Goal: Transaction & Acquisition: Purchase product/service

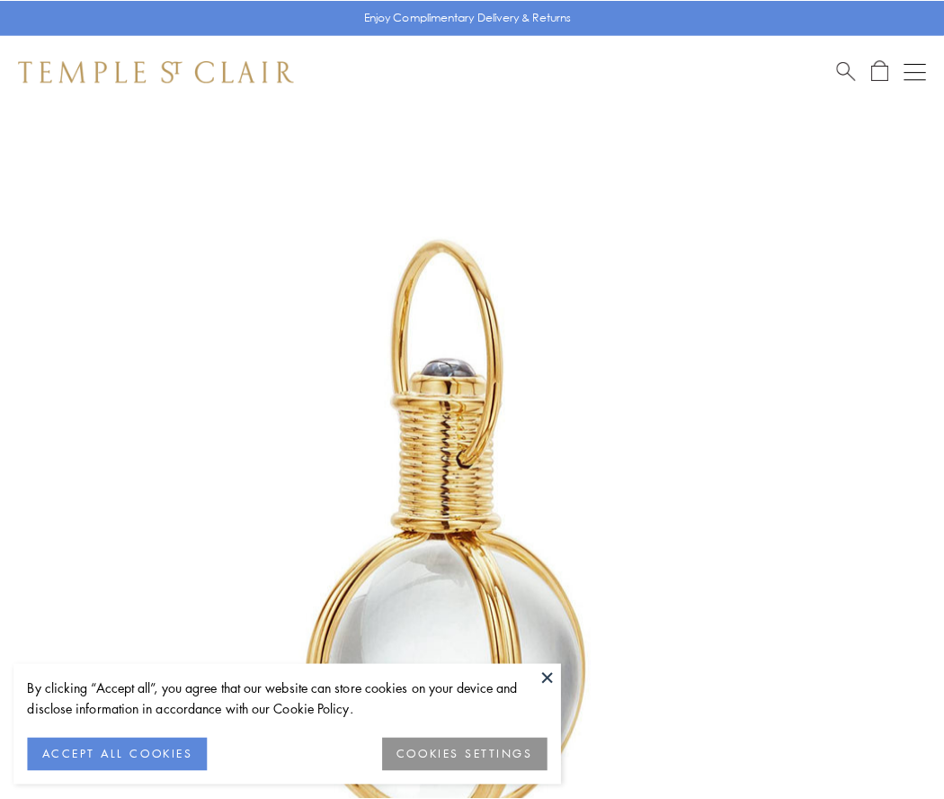
scroll to position [470, 0]
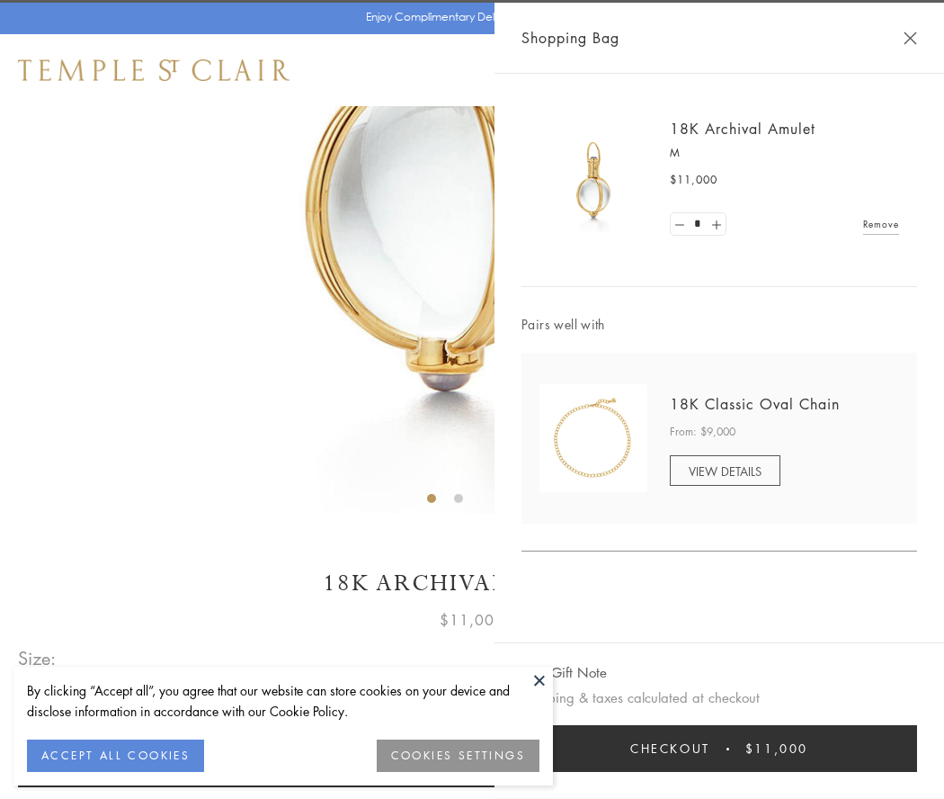
click at [720, 748] on button "Checkout $11,000" at bounding box center [720, 748] width 396 height 47
